Goal: Check status: Check status

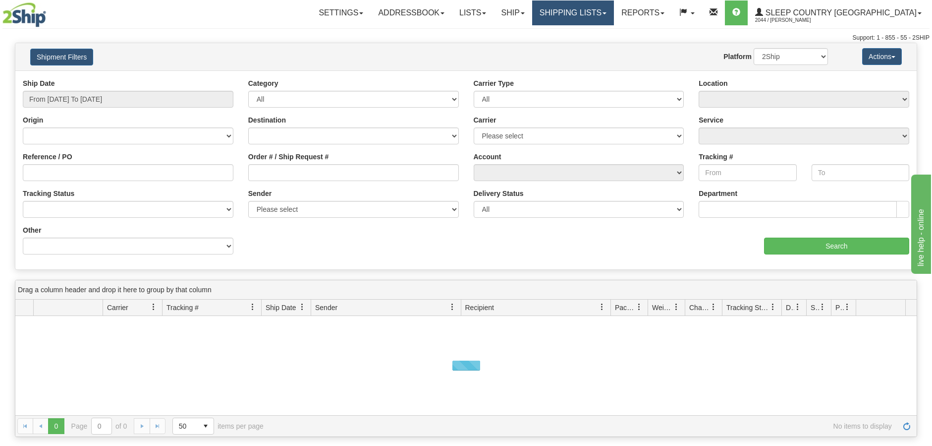
click at [614, 3] on link "Shipping lists" at bounding box center [573, 12] width 82 height 25
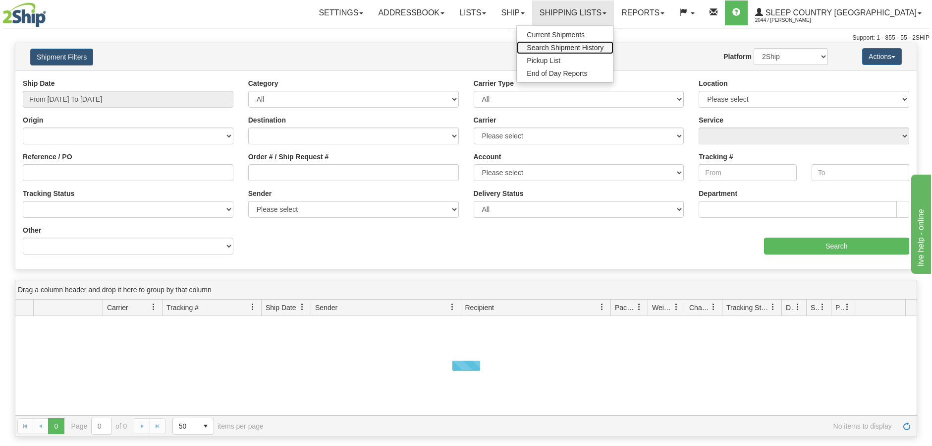
click at [604, 46] on span "Search Shipment History" at bounding box center [565, 48] width 77 height 8
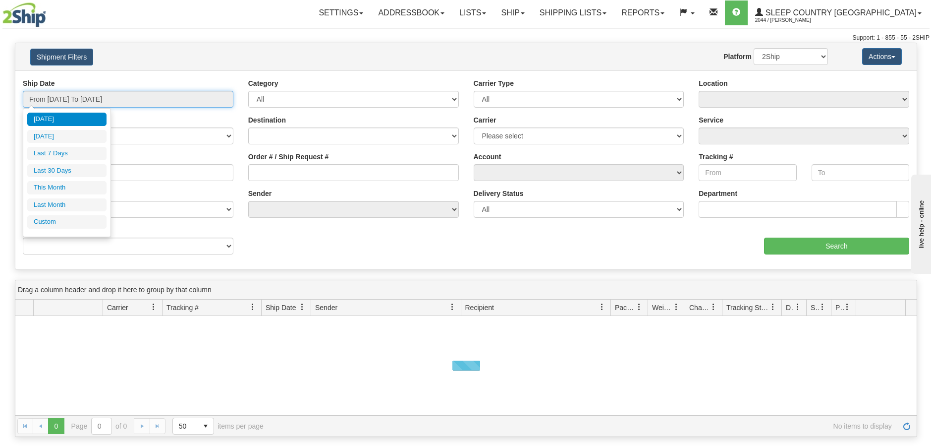
click at [225, 97] on input "From [DATE] To [DATE]" at bounding box center [128, 99] width 211 height 17
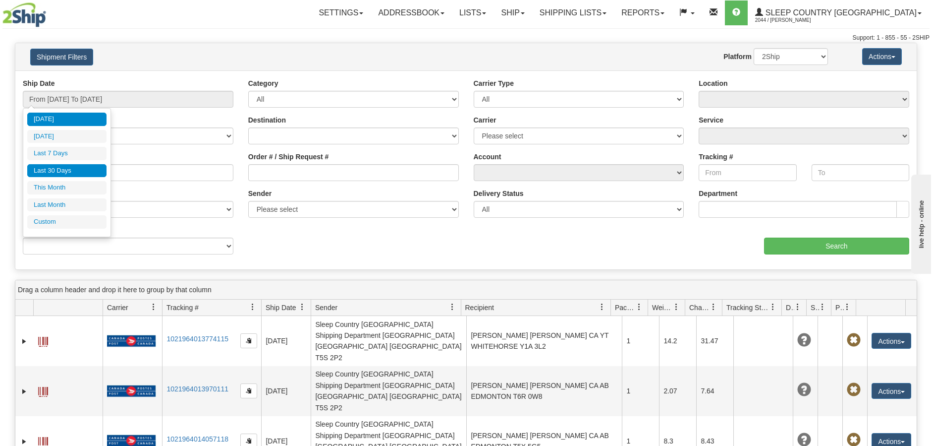
click at [75, 174] on li "Last 30 Days" at bounding box center [66, 170] width 79 height 13
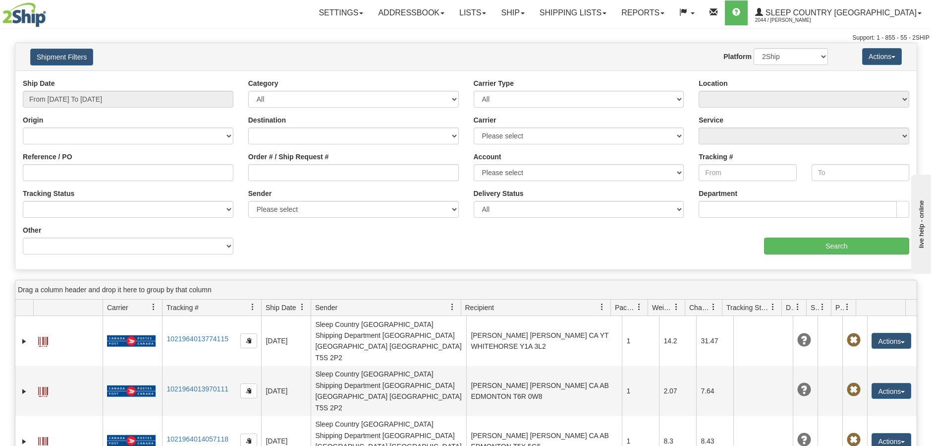
type input "From [DATE] To [DATE]"
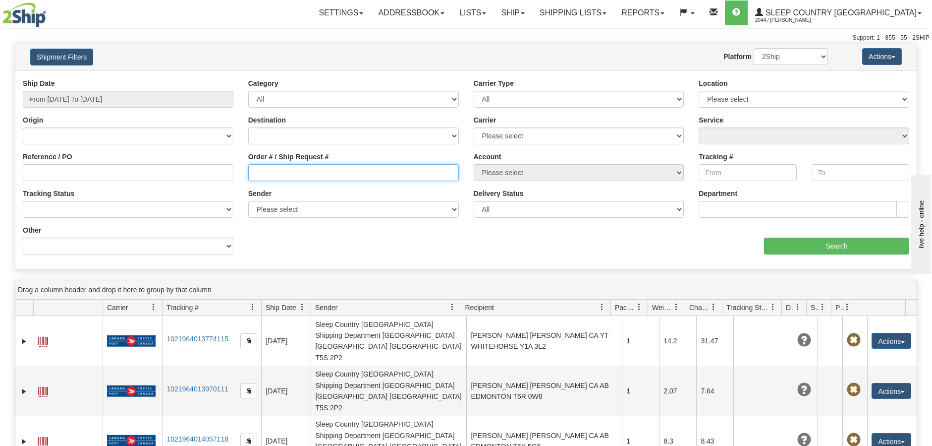
click at [252, 172] on input "Order # / Ship Request #" at bounding box center [353, 172] width 211 height 17
paste input "9000I024903"
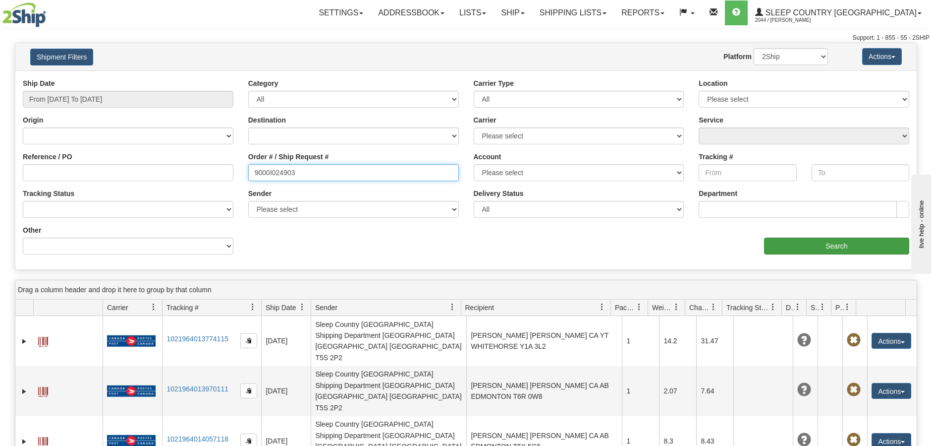
type input "9000I024903"
click at [807, 251] on input "Search" at bounding box center [836, 245] width 145 height 17
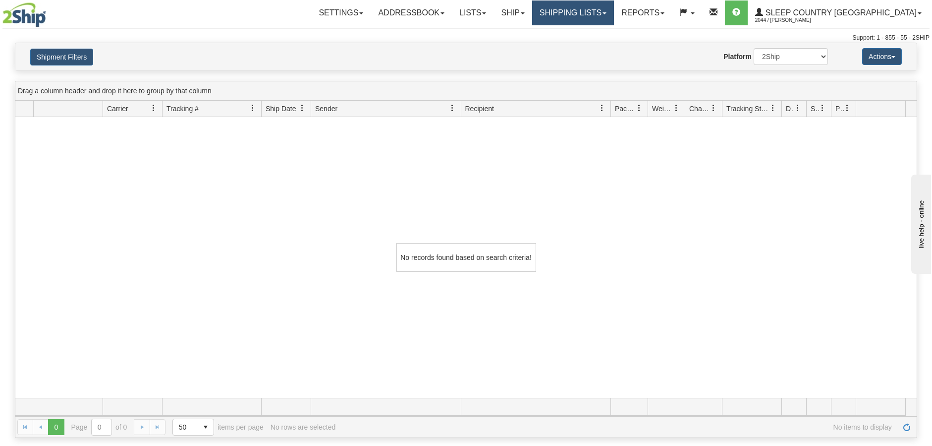
click at [614, 10] on link "Shipping lists" at bounding box center [573, 12] width 82 height 25
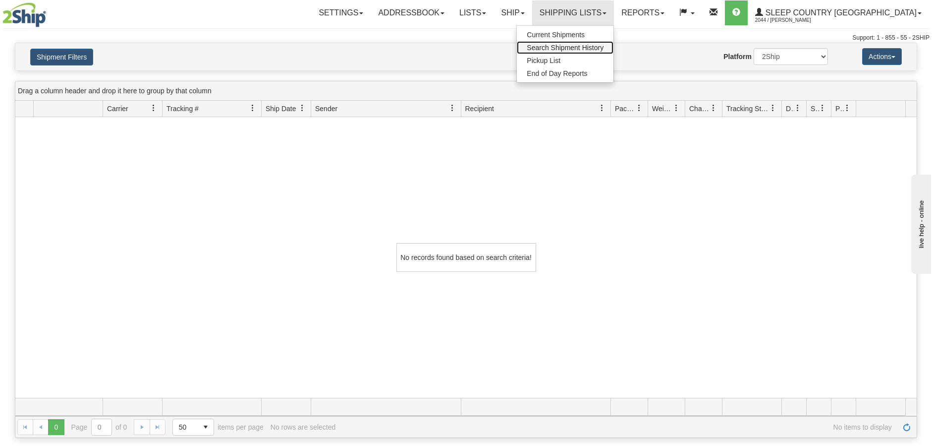
click at [604, 45] on span "Search Shipment History" at bounding box center [565, 48] width 77 height 8
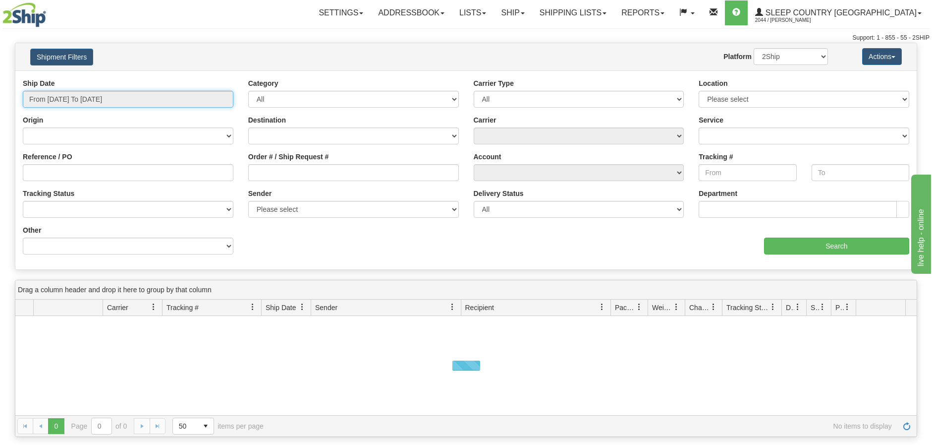
click at [229, 102] on input "From [DATE] To [DATE]" at bounding box center [128, 99] width 211 height 17
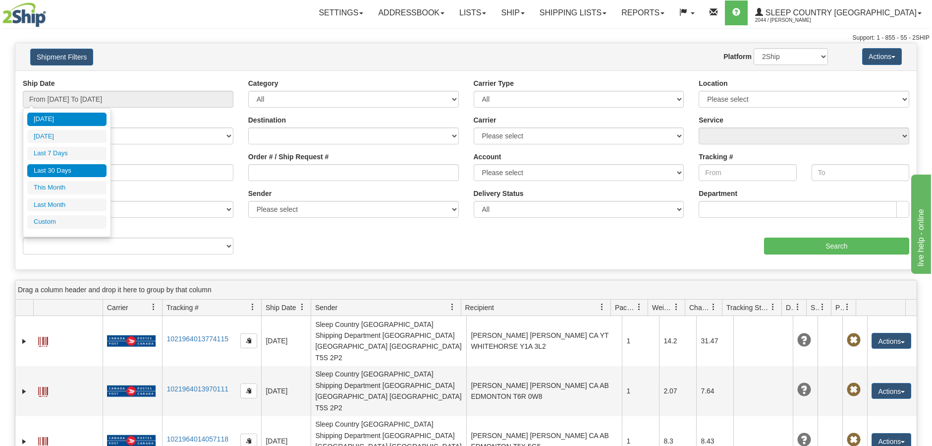
click at [71, 174] on li "Last 30 Days" at bounding box center [66, 170] width 79 height 13
type input "From [DATE] To [DATE]"
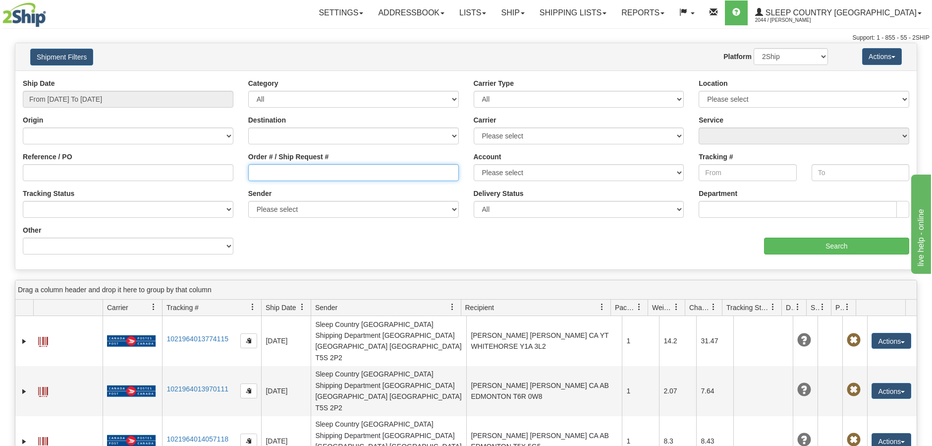
click at [249, 168] on input "Order # / Ship Request #" at bounding box center [353, 172] width 211 height 17
paste input "9000I024903"
type input "9000I024903"
click at [819, 58] on select "2Ship Imported" at bounding box center [791, 56] width 74 height 17
select select "1"
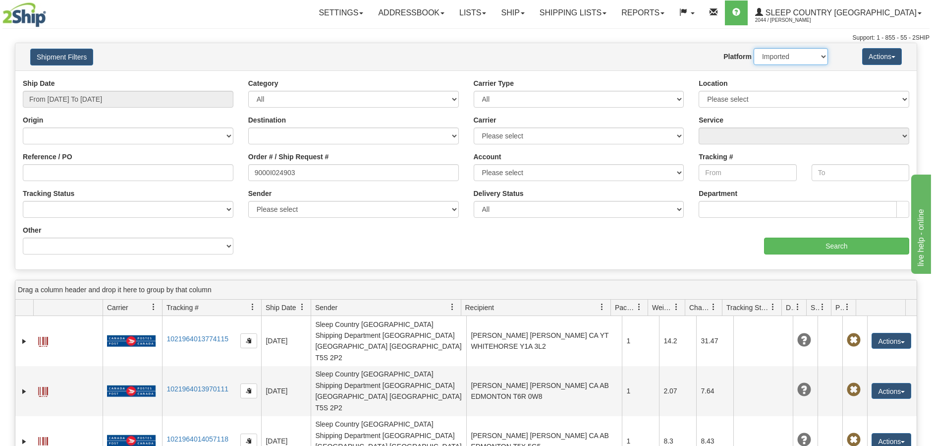
click at [754, 48] on select "2Ship Imported" at bounding box center [791, 56] width 74 height 17
